Goal: Use online tool/utility: Utilize a website feature to perform a specific function

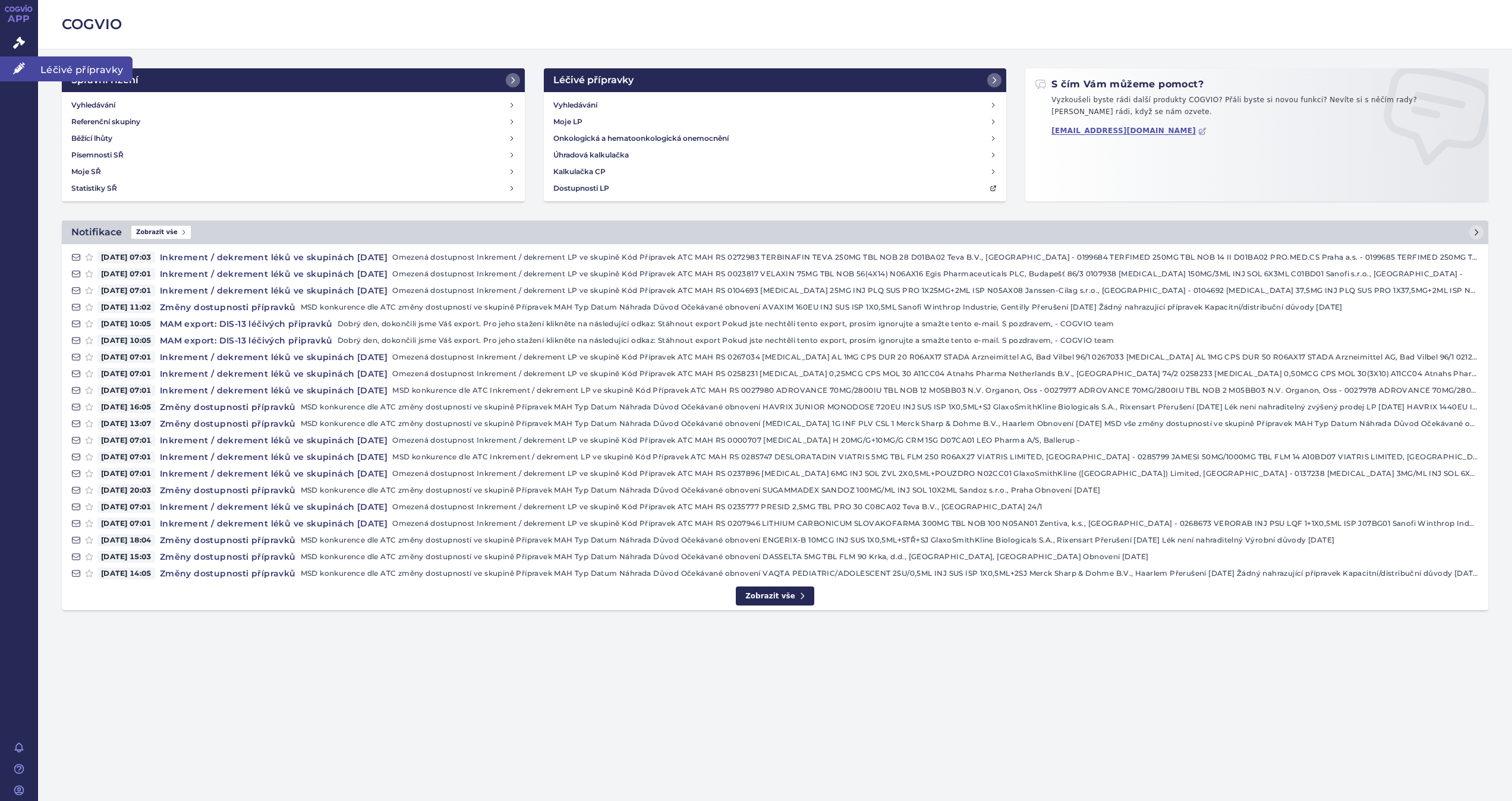
click at [21, 61] on link "Léčivé přípravky" at bounding box center [19, 68] width 38 height 25
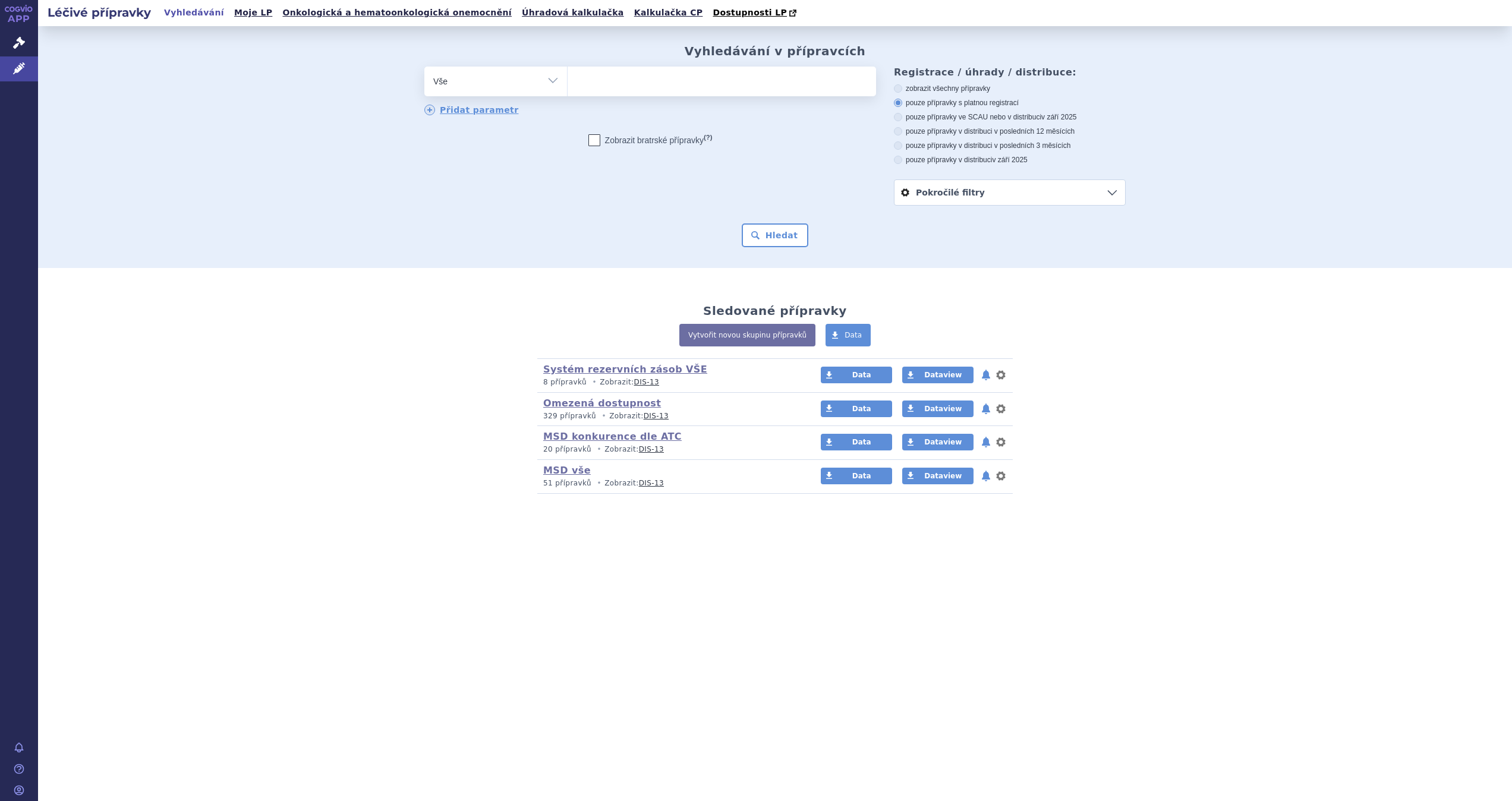
click at [650, 84] on ul at bounding box center [721, 79] width 309 height 25
click at [567, 84] on select at bounding box center [567, 80] width 1 height 30
type input "bir"
type input "bird"
type input "birdio"
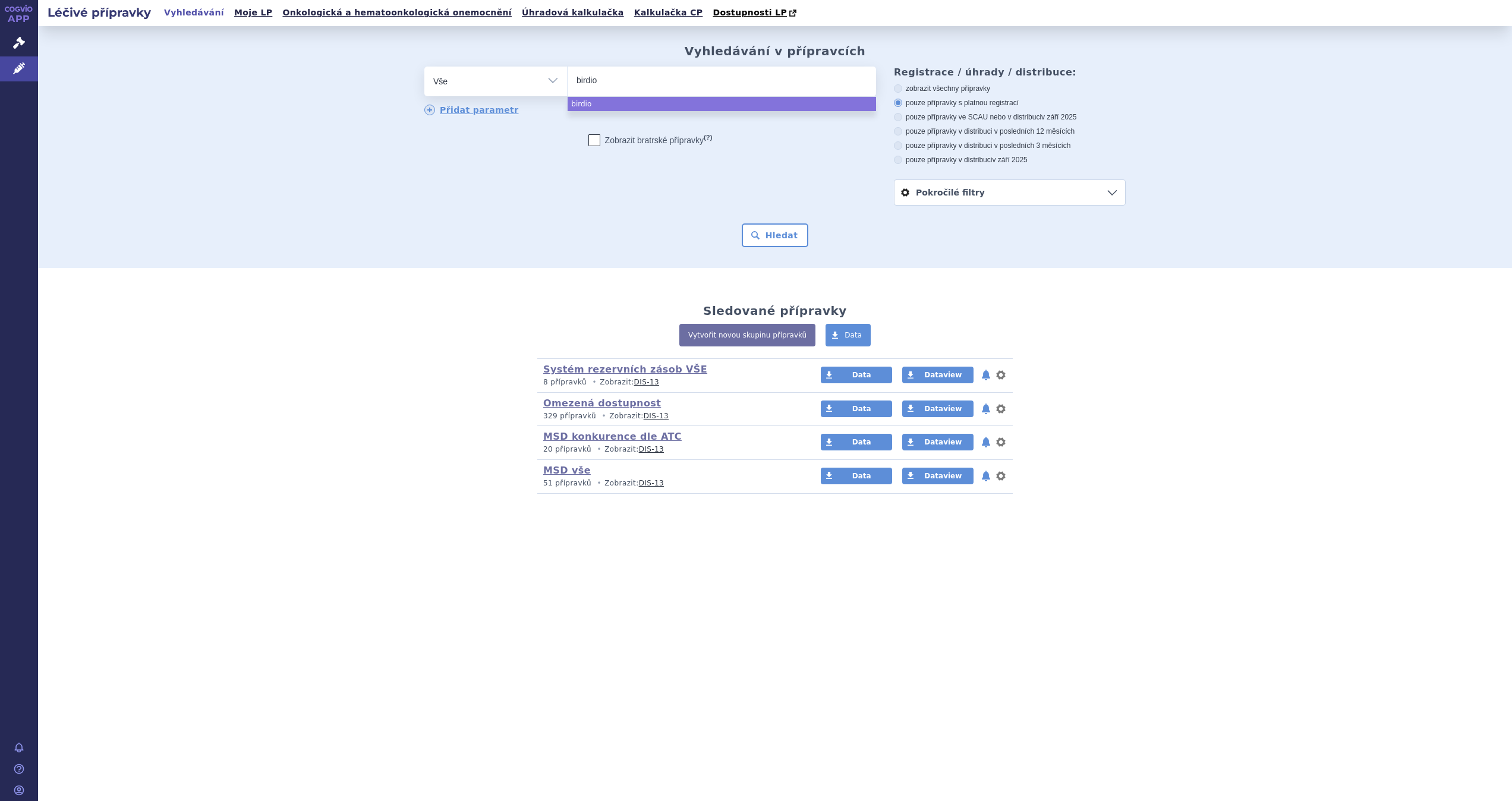
type input "birdion"
type input "bird"
type input "bir"
type input "bi"
type input "b"
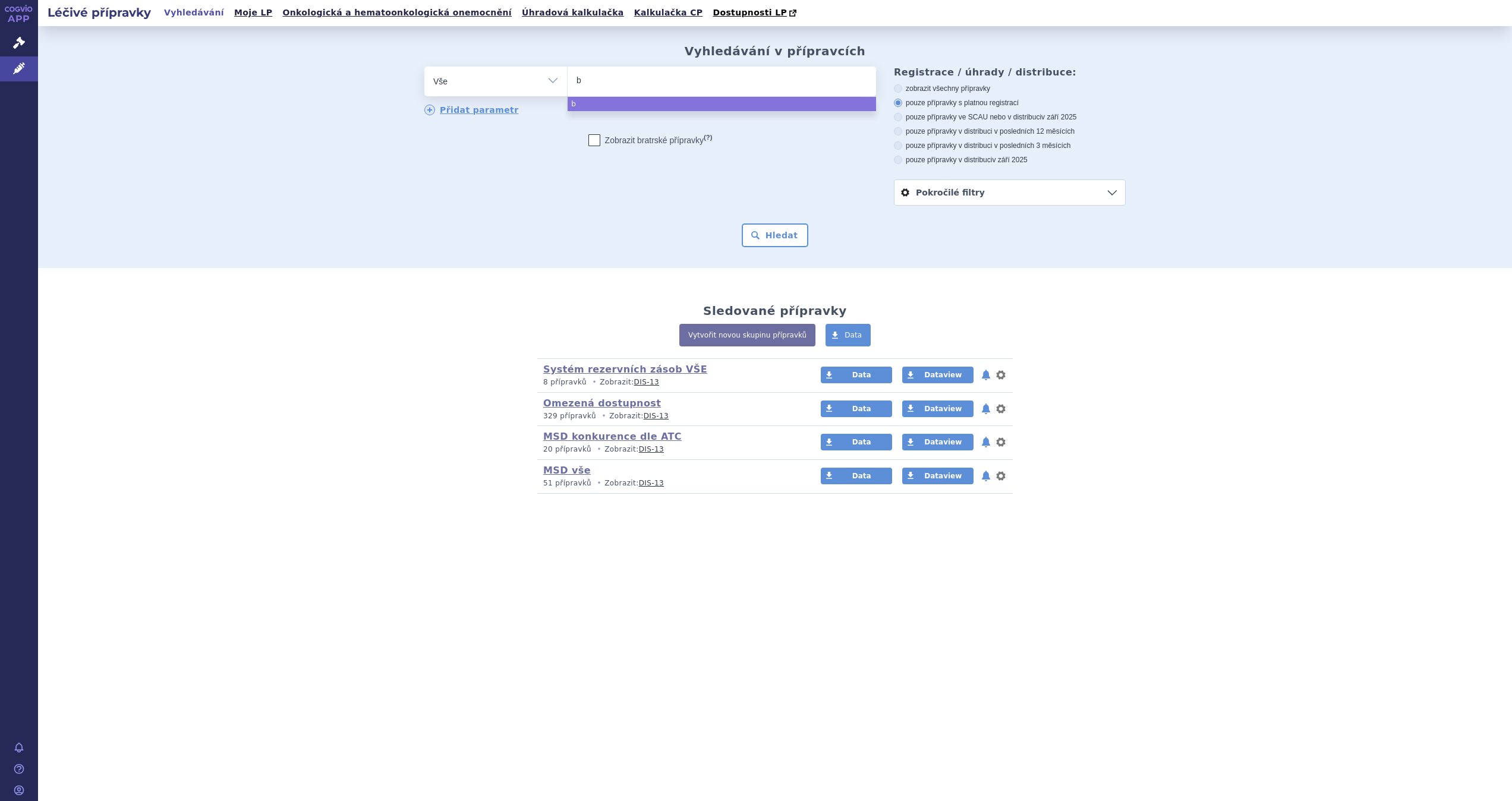
type input "br"
type input "bridi"
type input "bridion"
select select "bridion"
click at [776, 224] on button "Hledat" at bounding box center [775, 235] width 67 height 24
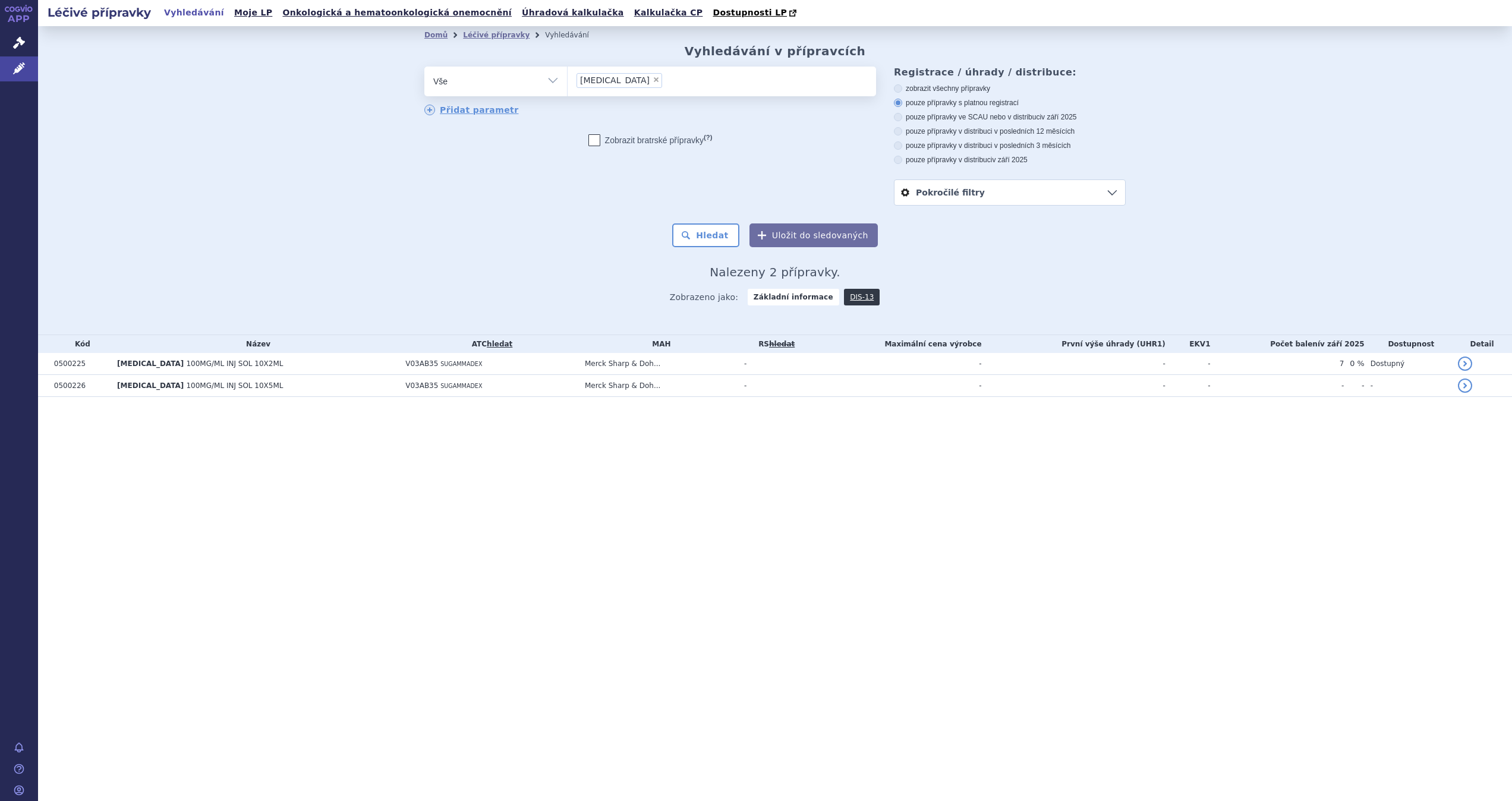
click at [487, 347] on link "hledat" at bounding box center [500, 344] width 26 height 9
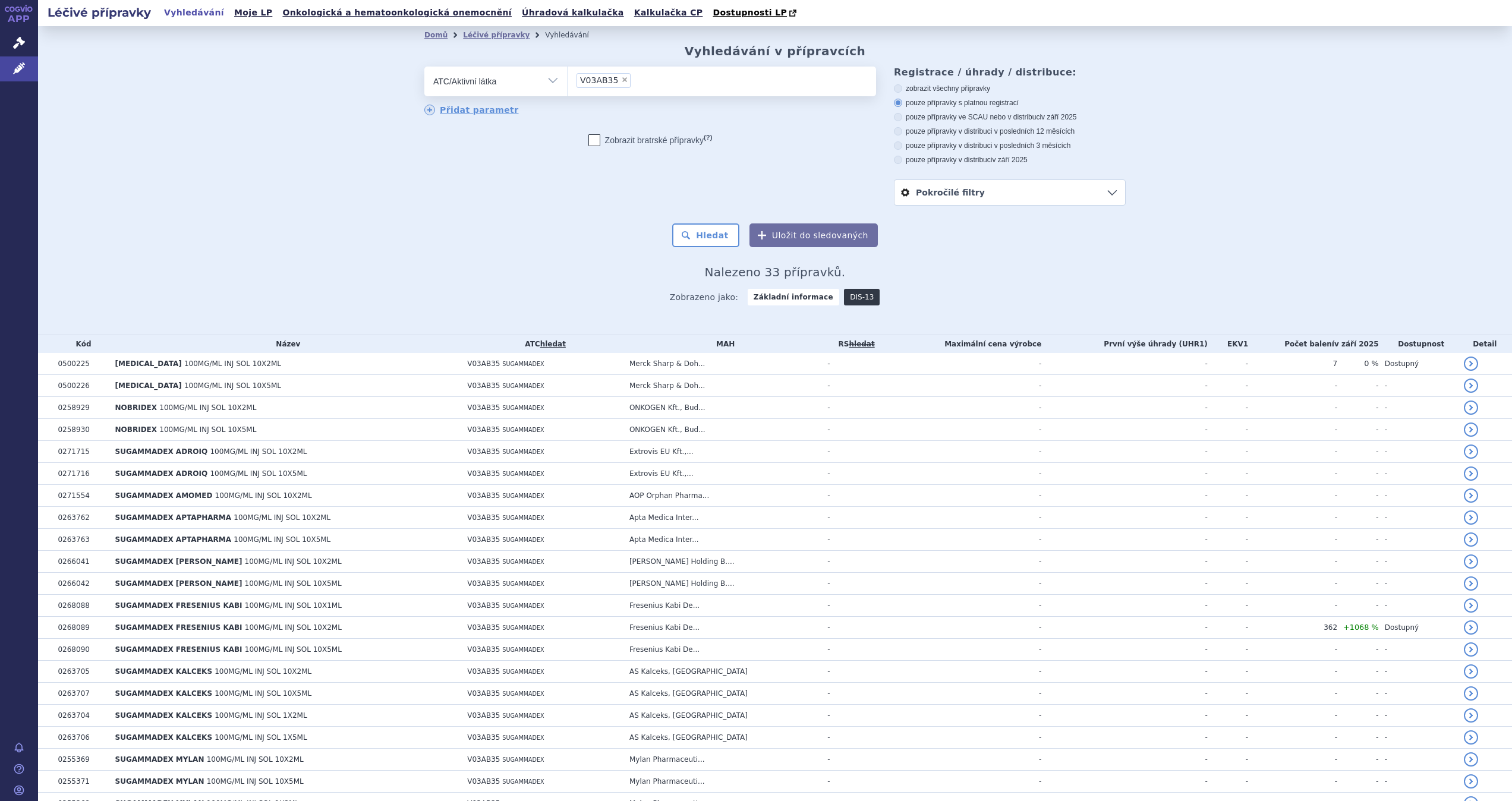
click at [844, 298] on link "DIS-13" at bounding box center [862, 297] width 36 height 16
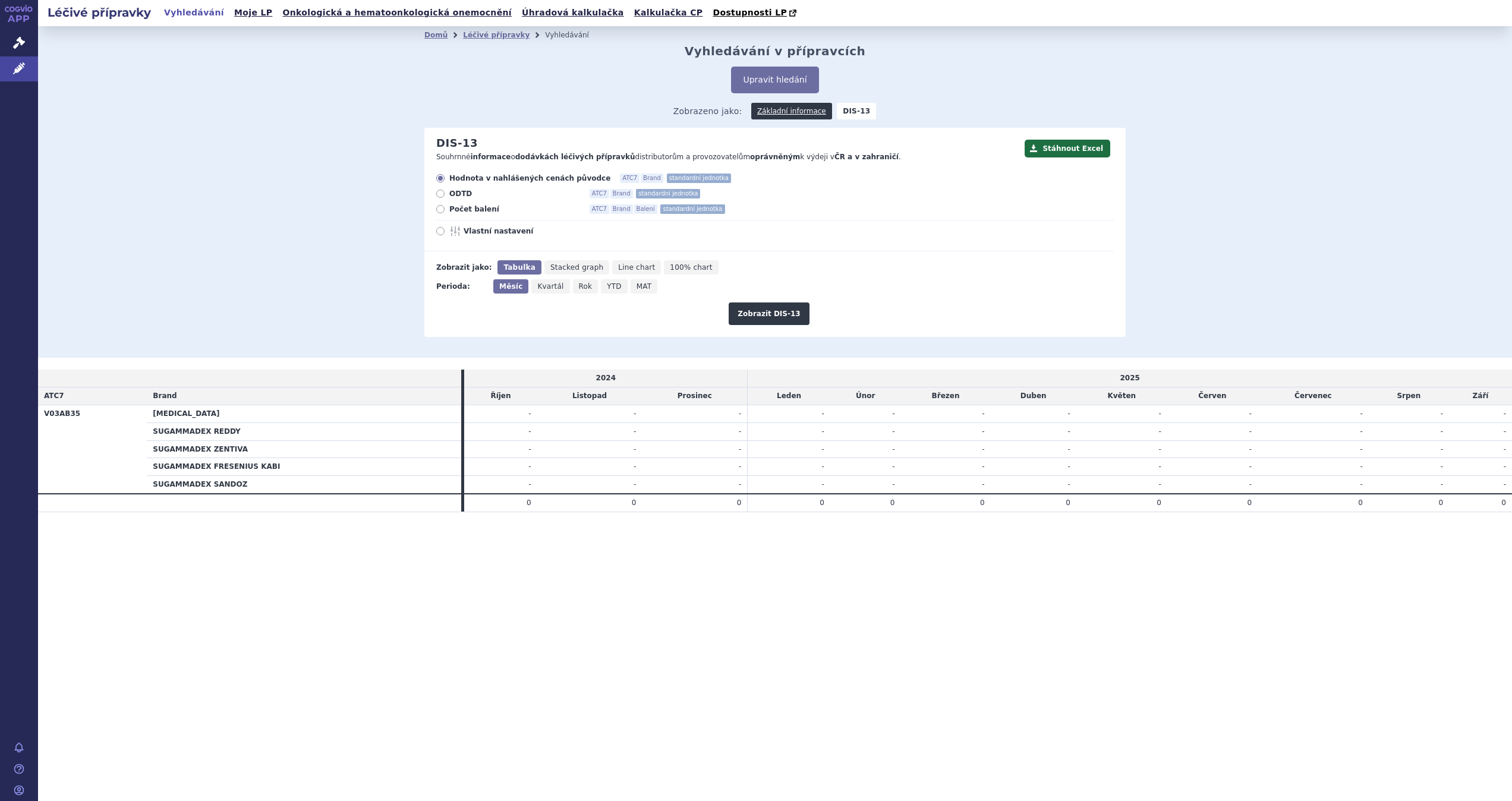
click at [441, 233] on icon at bounding box center [441, 231] width 9 height 9
click at [441, 233] on input "Vlastní nastavení" at bounding box center [441, 232] width 8 height 8
radio input "true"
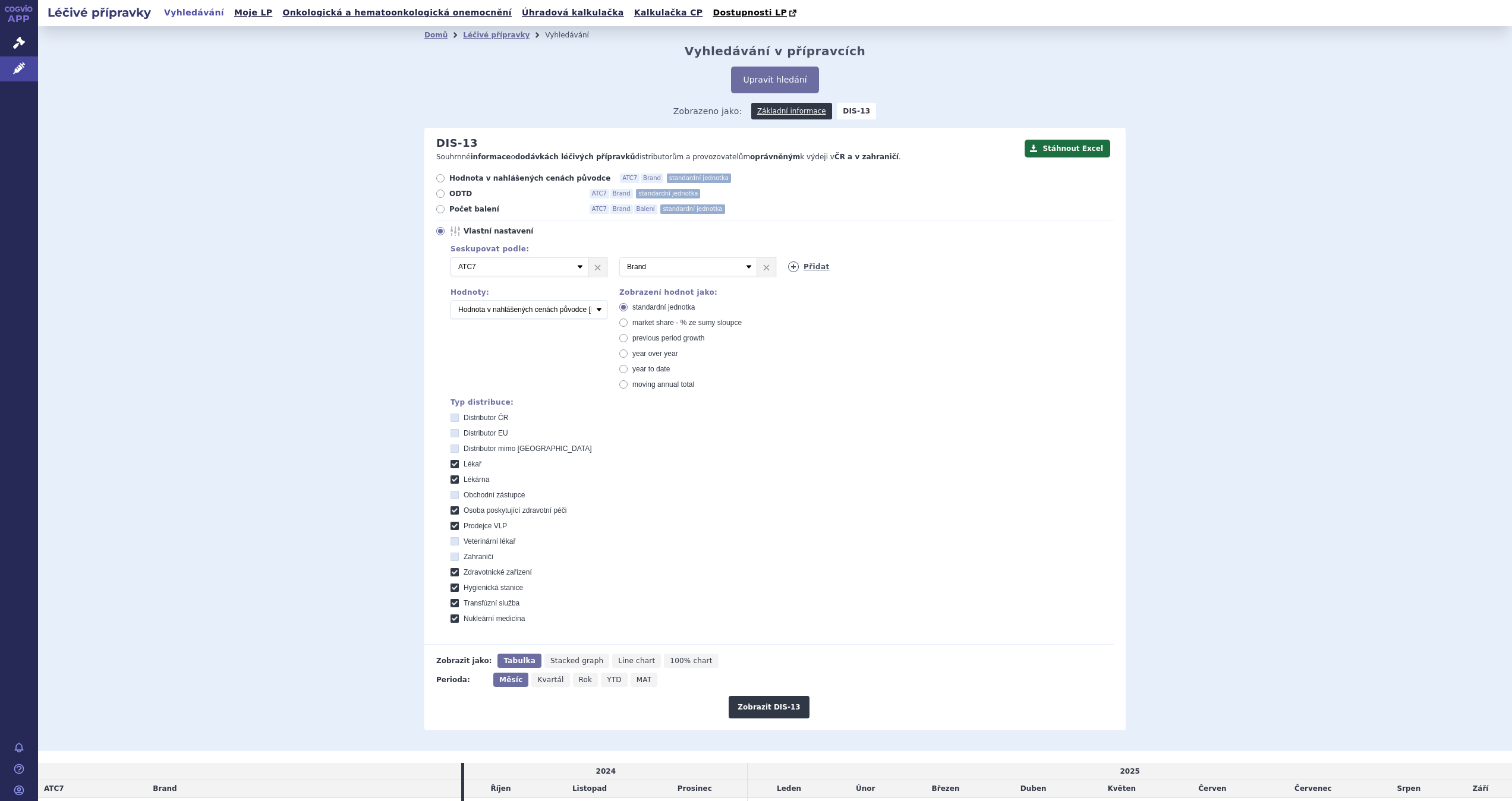
click at [811, 271] on link "Přidat" at bounding box center [809, 267] width 42 height 11
click at [957, 266] on icon at bounding box center [962, 267] width 11 height 11
click at [1095, 264] on link "×" at bounding box center [1105, 266] width 19 height 18
click at [907, 270] on select "Vyberte groupování ATC3 ATC5 ATC7 Brand Balení SÚKL kód MAH VPOIS Referenční sk…" at bounding box center [857, 267] width 138 height 19
select select "package"
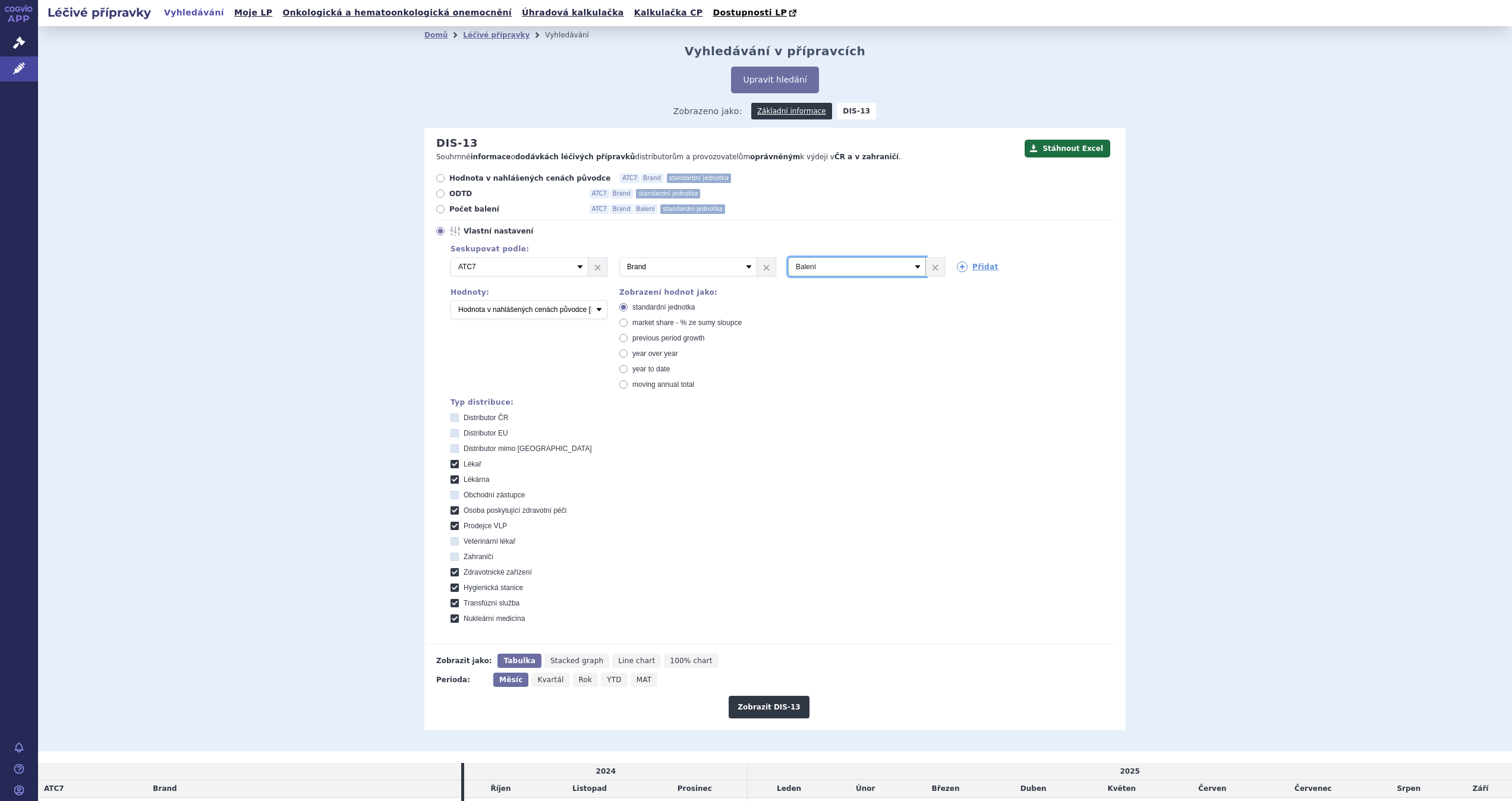
click at [788, 258] on select "Vyberte groupování ATC3 ATC5 ATC7 Brand Balení SÚKL kód MAH VPOIS Referenční sk…" at bounding box center [857, 267] width 138 height 19
click at [595, 309] on select "Počet balení Hodnota v nahlášených cenách původce [DIS-13] Hodnota v maximálníc…" at bounding box center [529, 310] width 157 height 19
select select "packages"
click at [451, 301] on select "Počet balení Hodnota v nahlášených cenách původce [DIS-13] Hodnota v maximálníc…" at bounding box center [529, 310] width 157 height 19
click at [774, 709] on button "Zobrazit DIS-13" at bounding box center [769, 707] width 80 height 22
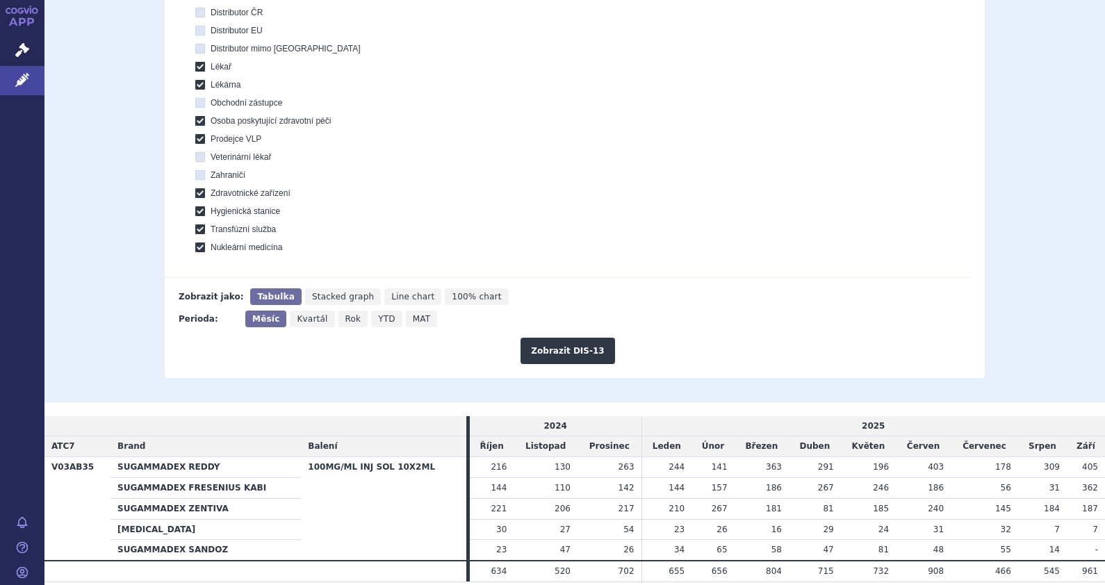
scroll to position [528, 0]
